Goal: Check status: Check status

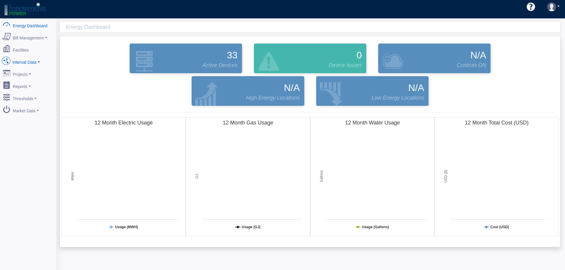
click at [23, 63] on link "Interval Data" at bounding box center [28, 61] width 58 height 12
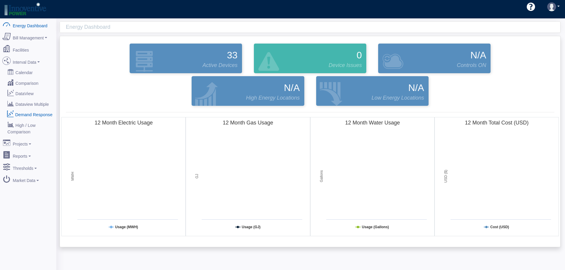
click at [41, 109] on link "Demand Response" at bounding box center [28, 114] width 58 height 11
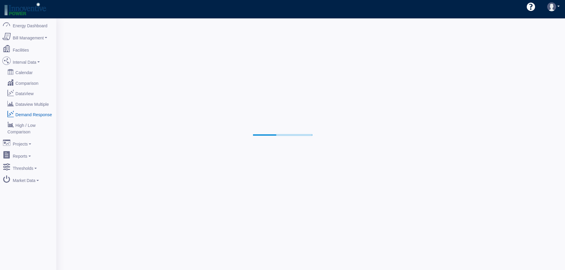
select select "25"
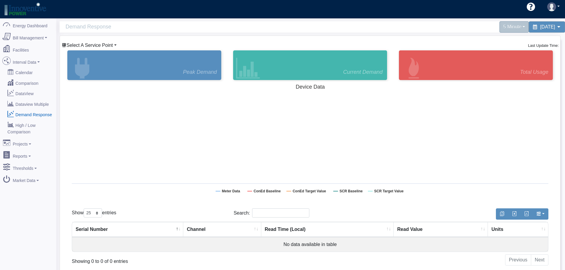
click at [104, 46] on span "Select A Service Point" at bounding box center [89, 45] width 47 height 5
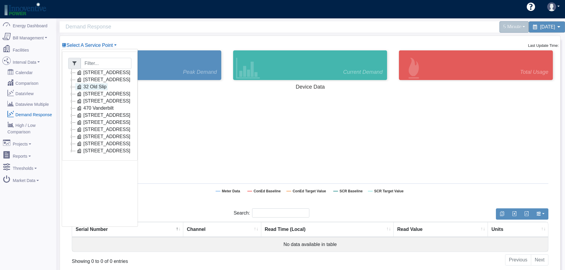
click at [100, 87] on link "32 Old Slip" at bounding box center [91, 86] width 32 height 7
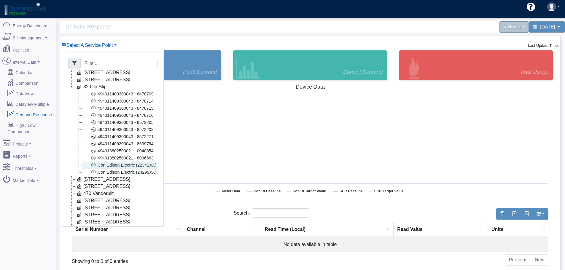
click at [130, 167] on link "Con Edison Electric (22342XX)" at bounding box center [119, 165] width 75 height 7
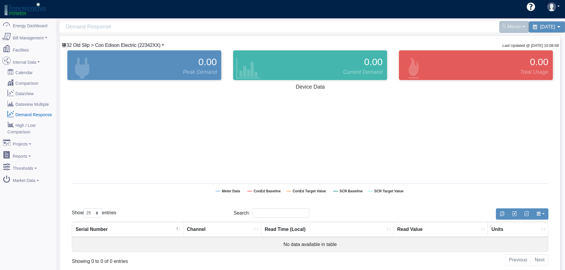
click at [126, 45] on span "32 Old Slip > Con Edison Electric (22342XX)" at bounding box center [113, 45] width 94 height 5
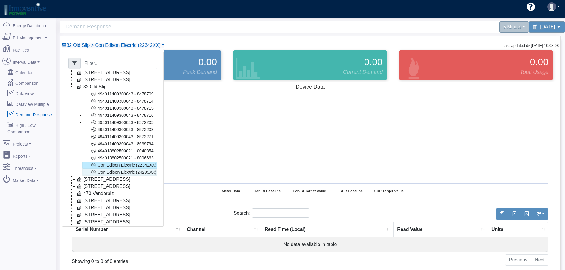
click at [140, 169] on link "Con Edison Electric (24299XX)" at bounding box center [119, 172] width 75 height 7
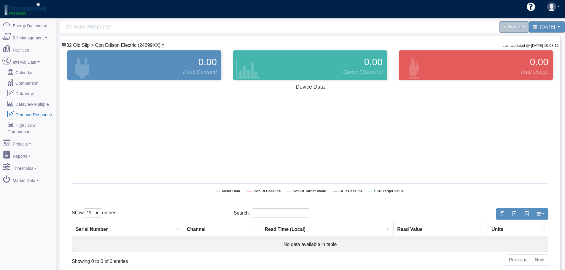
click at [133, 46] on span "32 Old Slip > Con Edison Electric (24299XX)" at bounding box center [113, 45] width 94 height 5
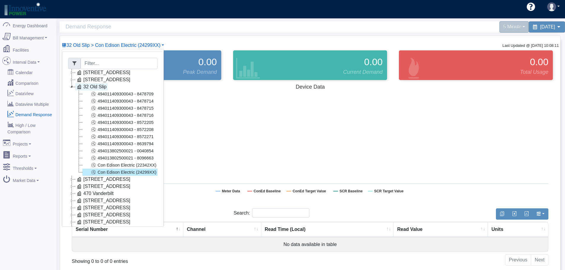
click at [93, 85] on link "32 Old Slip" at bounding box center [91, 86] width 32 height 7
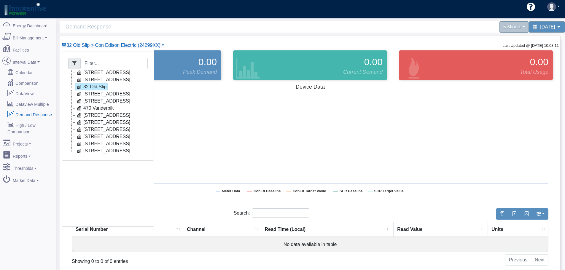
click at [97, 89] on link "32 Old Slip" at bounding box center [91, 86] width 32 height 7
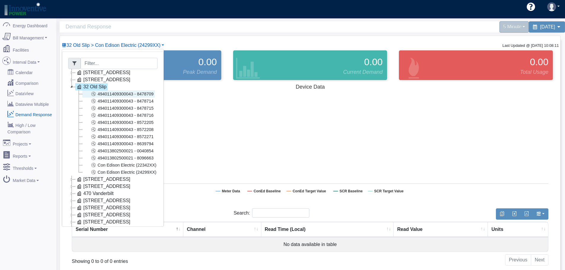
click at [104, 97] on link "494011409300043 - 8478709" at bounding box center [118, 93] width 72 height 7
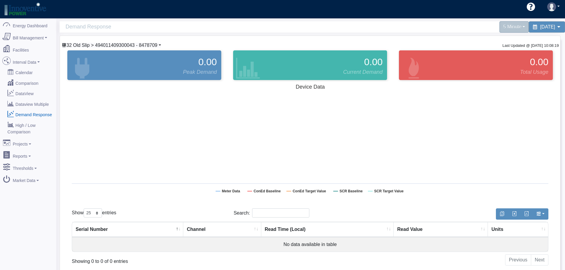
click at [108, 46] on span "32 Old Slip > 494011409300043 - 8478709" at bounding box center [111, 45] width 91 height 5
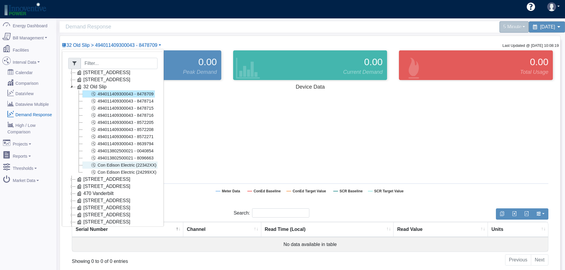
click at [142, 165] on link "Con Edison Electric (22342XX)" at bounding box center [119, 165] width 75 height 7
